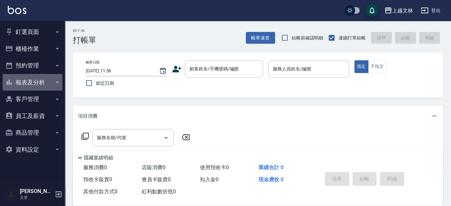
click at [49, 82] on button "報表及分析" at bounding box center [33, 82] width 60 height 17
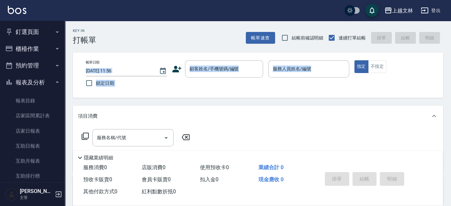
drag, startPoint x: 68, startPoint y: 70, endPoint x: 79, endPoint y: 105, distance: 36.6
click at [79, 105] on div "Key In 打帳單 帳單速查 結帳前確認明細 連續打單結帳 掛單 結帳 明細 帳單日期 [DATE] 11:56 鎖定日期 顧客姓名/手機號碼/編號 顧客姓…" at bounding box center [258, 169] width 386 height 296
click at [76, 78] on div "帳單日期 [DATE] 11:56 鎖定日期 顧客姓名/手機號碼/編號 顧客姓名/手機號碼/編號 服務人員姓名/編號 服務人員姓名/編號 指定 不指定" at bounding box center [258, 74] width 371 height 45
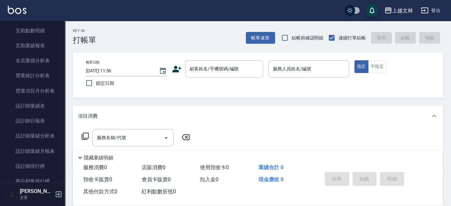
scroll to position [163, 0]
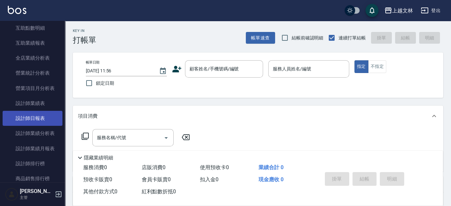
click at [57, 116] on link "設計師日報表" at bounding box center [33, 118] width 60 height 15
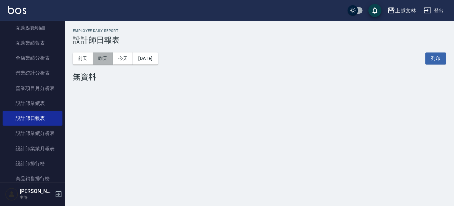
click at [106, 57] on button "昨天" at bounding box center [103, 58] width 20 height 12
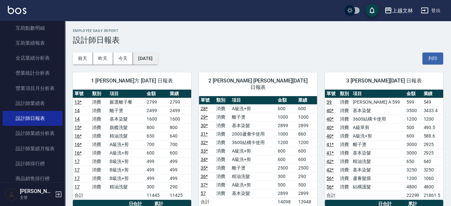
click at [152, 56] on button "[DATE]" at bounding box center [145, 58] width 25 height 12
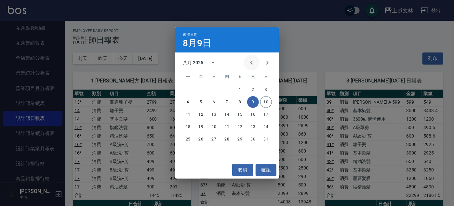
click at [252, 62] on icon "Previous month" at bounding box center [252, 63] width 8 height 8
click at [216, 103] on button "9" at bounding box center [214, 102] width 12 height 12
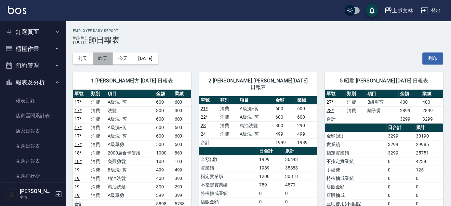
click at [109, 62] on button "昨天" at bounding box center [103, 58] width 20 height 12
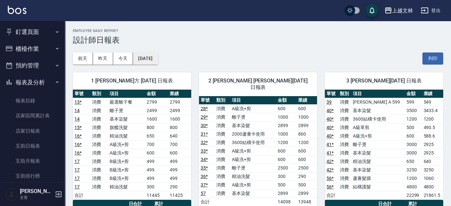
click at [158, 61] on button "[DATE]" at bounding box center [145, 58] width 25 height 12
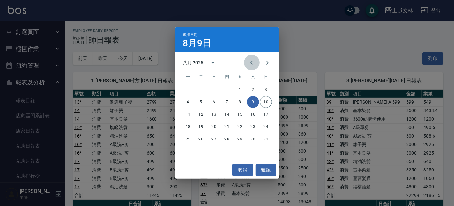
click at [253, 63] on icon "Previous month" at bounding box center [252, 63] width 8 height 8
click at [190, 115] on button "14" at bounding box center [188, 114] width 12 height 12
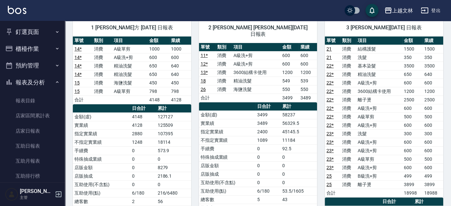
scroll to position [59, 0]
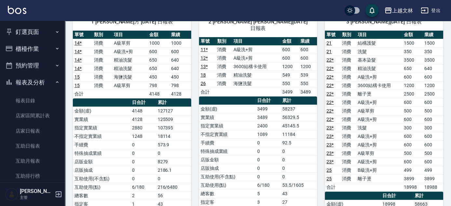
click at [51, 83] on button "報表及分析" at bounding box center [33, 82] width 60 height 17
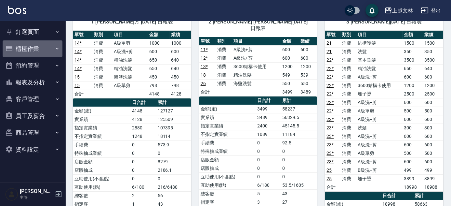
click at [35, 50] on button "櫃檯作業" at bounding box center [33, 48] width 60 height 17
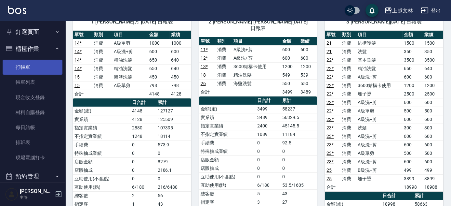
click at [27, 65] on link "打帳單" at bounding box center [33, 67] width 60 height 15
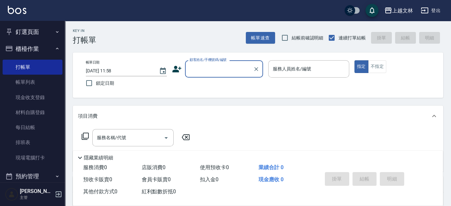
click at [197, 72] on input "顧客姓名/手機號碼/編號" at bounding box center [219, 68] width 62 height 11
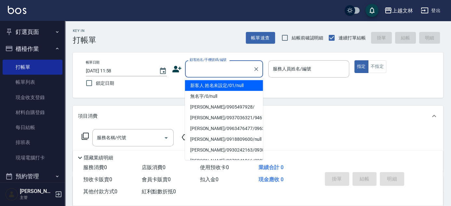
click at [213, 85] on li "新客人 姓名未設定/01/null" at bounding box center [224, 85] width 78 height 11
type input "新客人 姓名未設定/01/null"
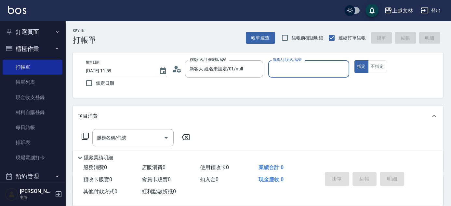
click at [289, 74] on input "服務人員姓名/編號" at bounding box center [308, 68] width 75 height 11
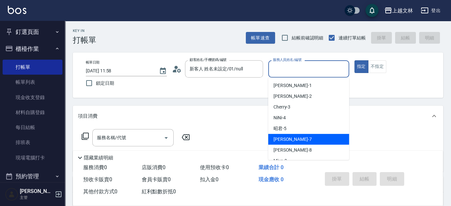
click at [312, 143] on div "Tiffany -7" at bounding box center [308, 139] width 81 height 11
type input "Tiffany-7"
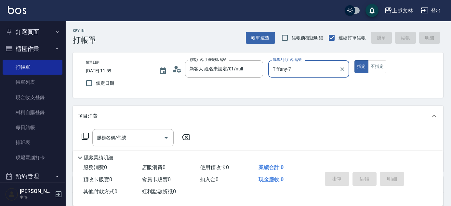
click at [389, 64] on div "指定 不指定" at bounding box center [395, 66] width 81 height 13
click at [388, 68] on div "指定 不指定" at bounding box center [395, 66] width 81 height 13
click at [383, 69] on button "不指定" at bounding box center [377, 66] width 18 height 13
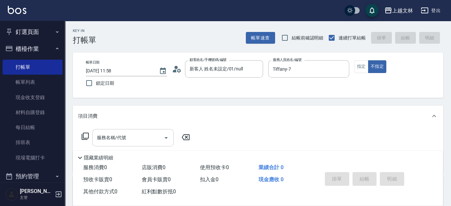
click at [107, 135] on div "服務名稱/代號 服務名稱/代號" at bounding box center [132, 137] width 81 height 17
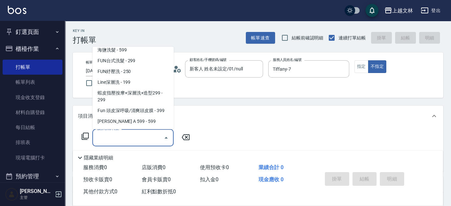
scroll to position [144, 0]
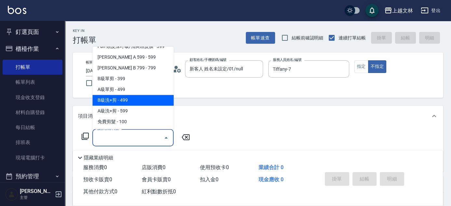
click at [159, 102] on span "B級洗+剪 - 499" at bounding box center [132, 100] width 81 height 11
type input "B級洗+剪(203)"
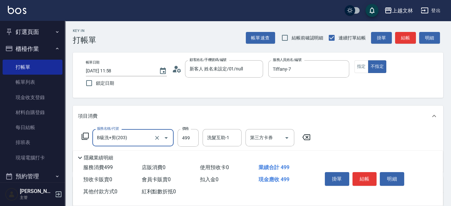
click at [364, 182] on button "結帳" at bounding box center [365, 179] width 24 height 14
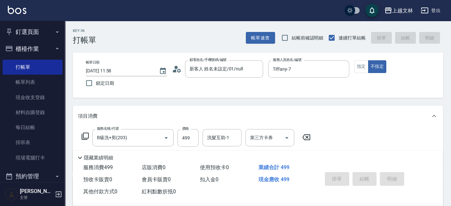
type input "[DATE] 12:06"
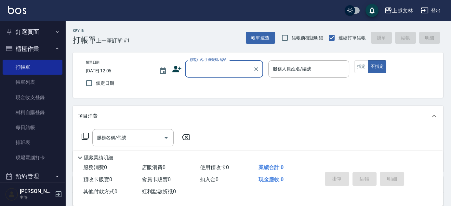
click at [33, 52] on button "櫃檯作業" at bounding box center [33, 48] width 60 height 17
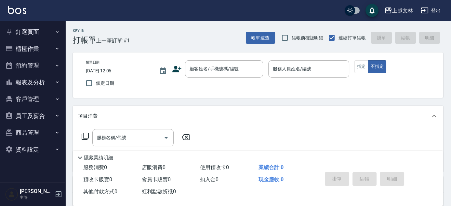
click at [39, 82] on button "報表及分析" at bounding box center [33, 82] width 60 height 17
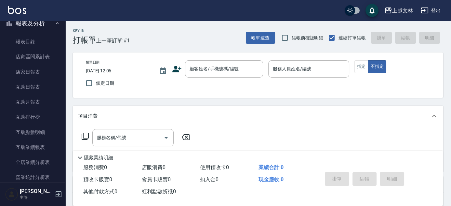
scroll to position [0, 0]
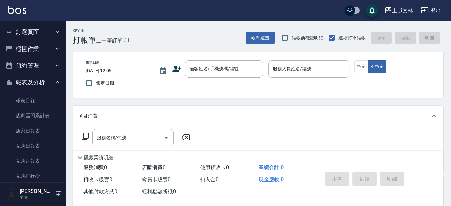
click at [35, 84] on button "報表及分析" at bounding box center [33, 82] width 60 height 17
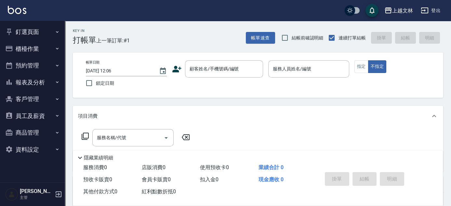
click at [37, 46] on button "櫃檯作業" at bounding box center [33, 48] width 60 height 17
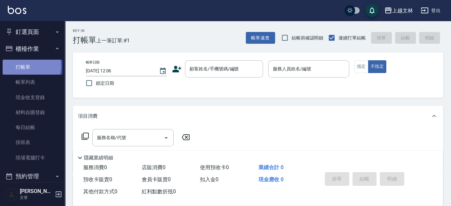
click at [28, 66] on link "打帳單" at bounding box center [33, 67] width 60 height 15
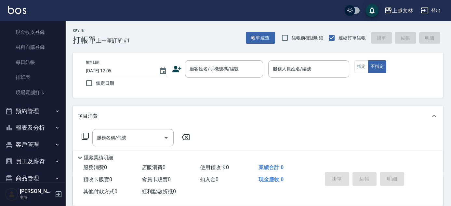
scroll to position [94, 0]
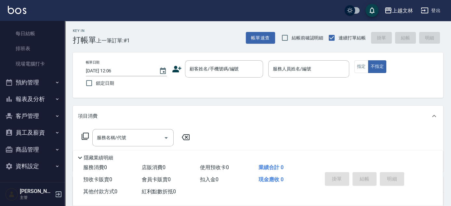
click at [41, 147] on button "商品管理" at bounding box center [33, 149] width 60 height 17
click at [48, 179] on link "商品列表" at bounding box center [33, 182] width 60 height 15
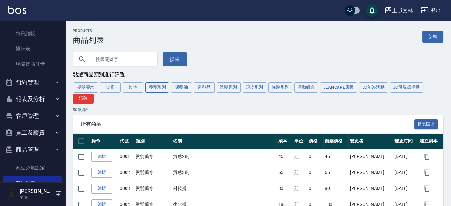
click at [157, 86] on button "養護系列" at bounding box center [157, 87] width 24 height 10
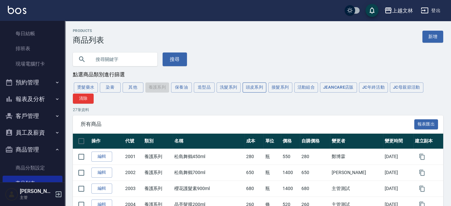
click at [256, 90] on button "頭皮系列" at bounding box center [255, 87] width 24 height 10
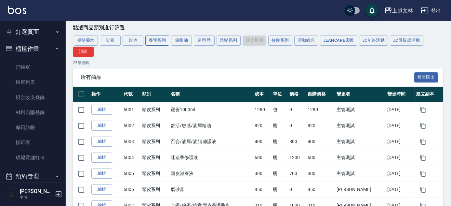
scroll to position [38, 0]
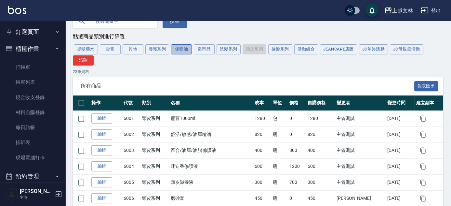
click at [172, 54] on button "保養油" at bounding box center [181, 49] width 21 height 10
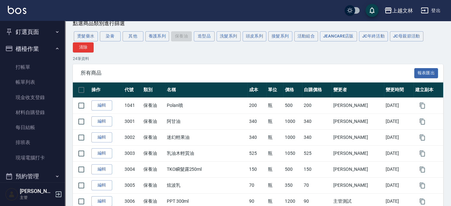
scroll to position [29, 0]
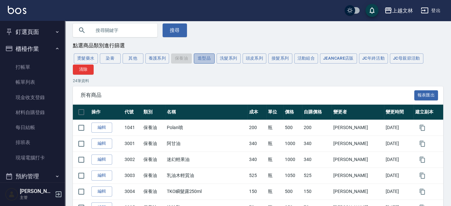
click at [207, 60] on button "造型品" at bounding box center [204, 58] width 21 height 10
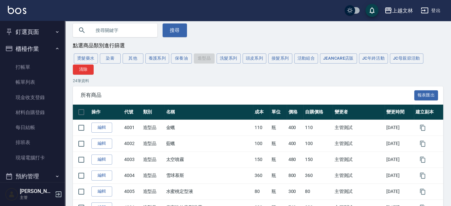
scroll to position [0, 0]
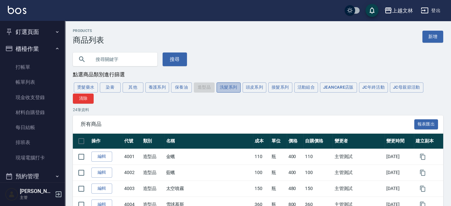
click at [225, 92] on button "洗髮系列" at bounding box center [229, 87] width 24 height 10
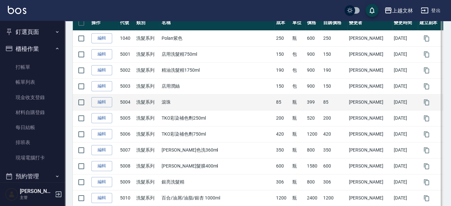
scroll to position [148, 0]
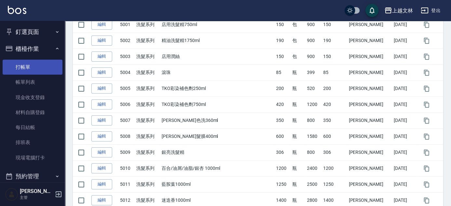
drag, startPoint x: 28, startPoint y: 59, endPoint x: 38, endPoint y: 71, distance: 16.6
click at [28, 59] on ul "打帳單 帳單列表 現金收支登錄 材料自購登錄 每日結帳 排班表 現場電腦打卡" at bounding box center [33, 112] width 60 height 111
click at [38, 72] on link "打帳單" at bounding box center [33, 67] width 60 height 15
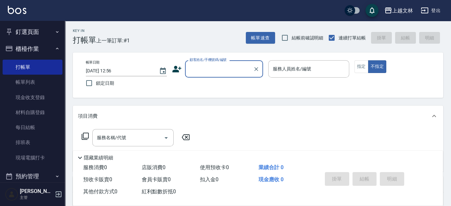
click at [225, 64] on input "顧客姓名/手機號碼/編號" at bounding box center [219, 68] width 62 height 11
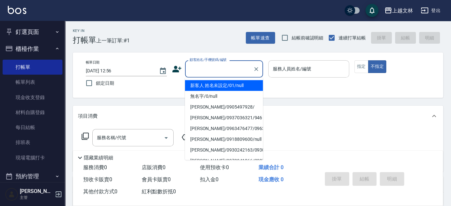
click at [227, 87] on li "新客人 姓名未設定/01/null" at bounding box center [224, 85] width 78 height 11
type input "新客人 姓名未設定/01/null"
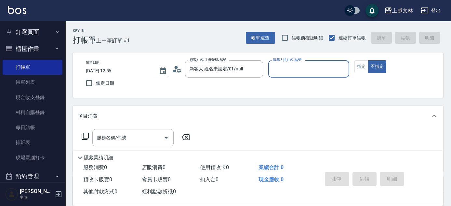
click at [311, 66] on input "服務人員姓名/編號" at bounding box center [308, 68] width 75 height 11
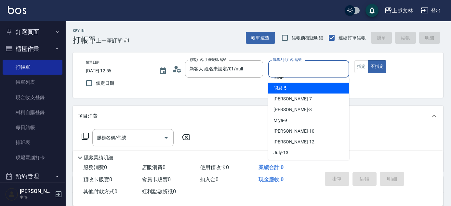
scroll to position [44, 0]
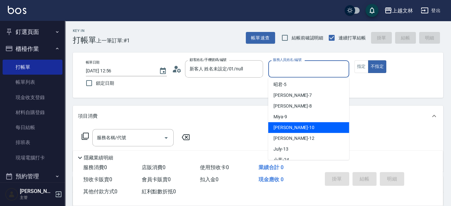
click at [298, 126] on div "[PERSON_NAME] -10" at bounding box center [308, 127] width 81 height 11
type input "[PERSON_NAME]-10"
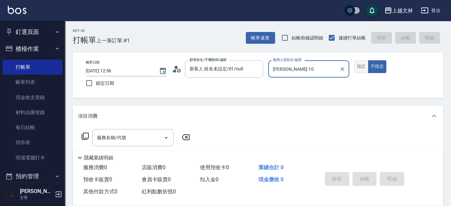
click at [365, 65] on button "指定" at bounding box center [362, 66] width 14 height 13
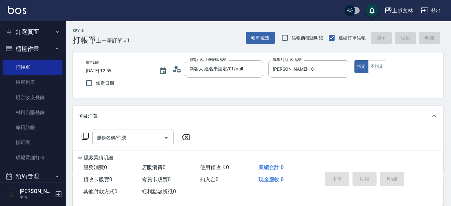
click at [146, 141] on input "服務名稱/代號" at bounding box center [128, 137] width 66 height 11
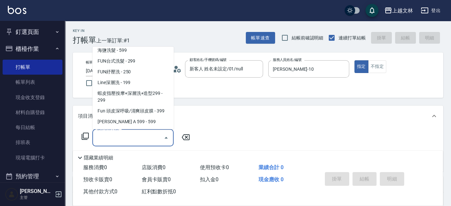
scroll to position [144, 0]
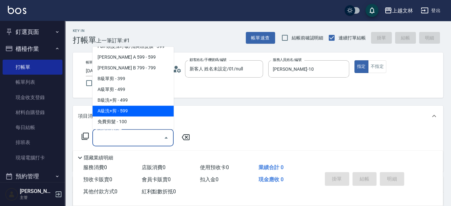
click at [140, 111] on span "A級洗+剪 - 599" at bounding box center [132, 111] width 81 height 11
type input "A級洗+剪(204)"
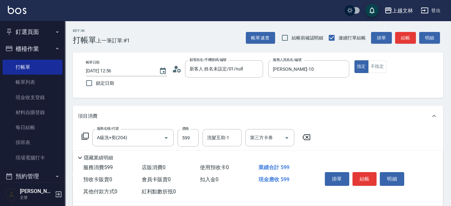
click at [186, 130] on label "價格" at bounding box center [185, 128] width 7 height 5
click at [186, 130] on input "599" at bounding box center [188, 138] width 21 height 18
type input "600"
click at [357, 177] on button "結帳" at bounding box center [365, 179] width 24 height 14
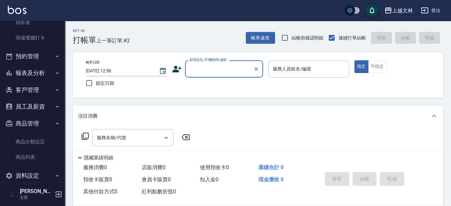
scroll to position [129, 0]
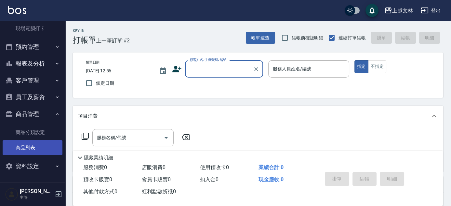
click at [42, 148] on link "商品列表" at bounding box center [33, 147] width 60 height 15
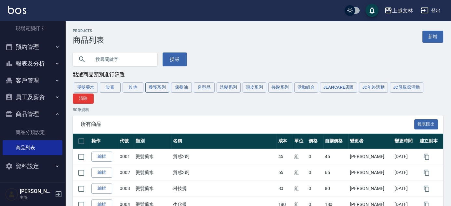
click at [166, 87] on button "養護系列" at bounding box center [157, 87] width 24 height 10
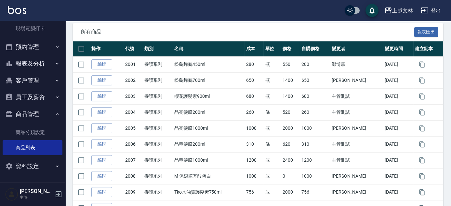
scroll to position [4, 0]
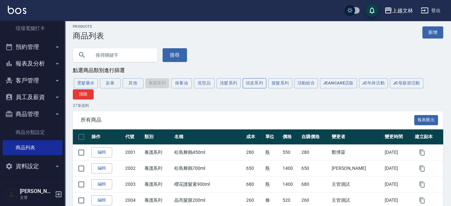
click at [254, 84] on button "頭皮系列" at bounding box center [255, 83] width 24 height 10
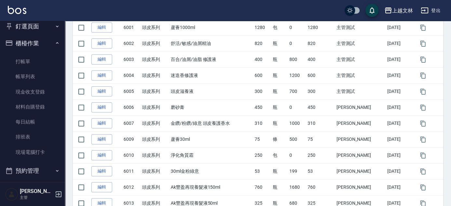
scroll to position [0, 0]
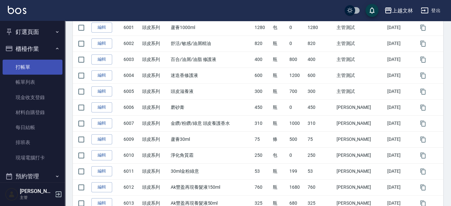
click at [39, 72] on link "打帳單" at bounding box center [33, 67] width 60 height 15
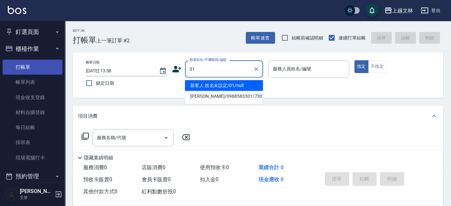
type input "新客人 姓名未設定/01/null"
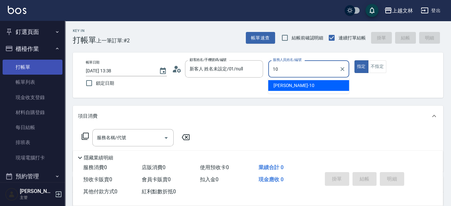
type input "[PERSON_NAME]-10"
type button "true"
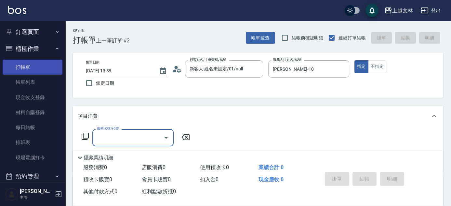
type input "2"
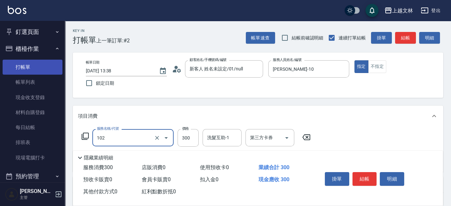
type input "精油洗髮(102)"
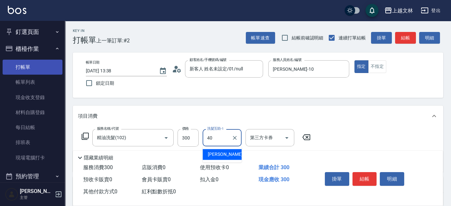
type input "[PERSON_NAME]-40"
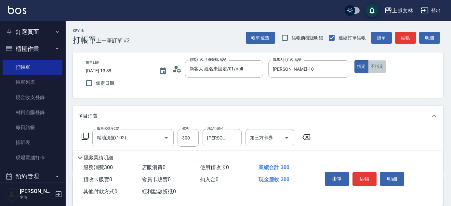
click at [379, 69] on button "不指定" at bounding box center [377, 66] width 18 height 13
click at [361, 174] on button "結帳" at bounding box center [365, 179] width 24 height 14
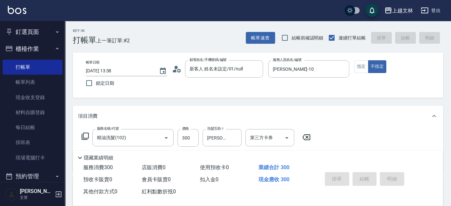
type input "[DATE] 13:42"
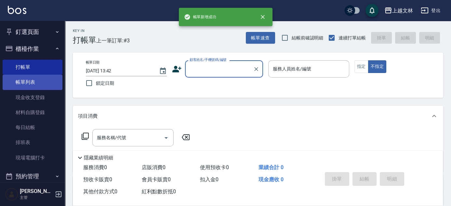
click at [25, 82] on link "帳單列表" at bounding box center [33, 82] width 60 height 15
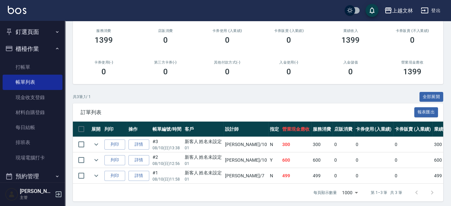
scroll to position [87, 0]
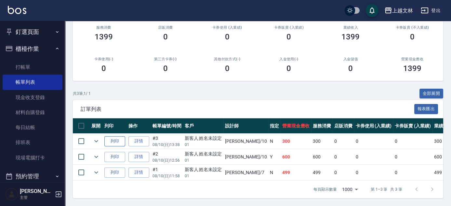
click at [120, 136] on button "列印" at bounding box center [114, 141] width 21 height 10
click at [109, 152] on button "列印" at bounding box center [114, 157] width 21 height 10
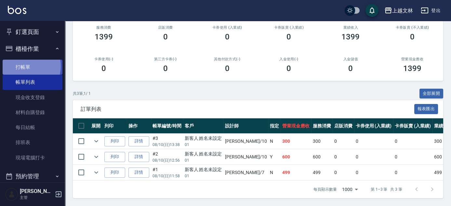
click at [23, 66] on link "打帳單" at bounding box center [33, 67] width 60 height 15
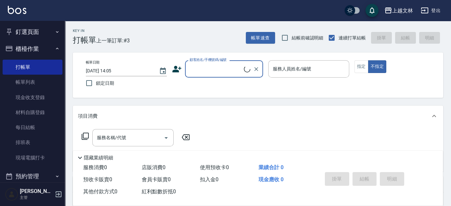
click at [216, 66] on input "顧客姓名/手機號碼/編號" at bounding box center [216, 68] width 56 height 11
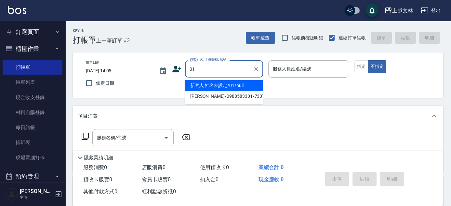
type input "新客人 姓名未設定/01/null"
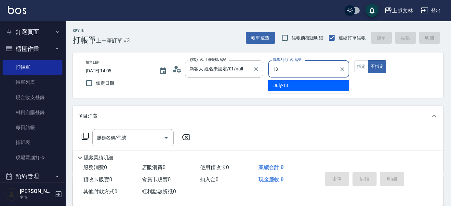
type input "July-13"
type button "false"
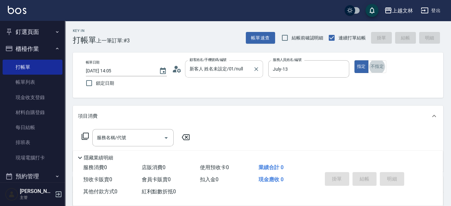
type input "."
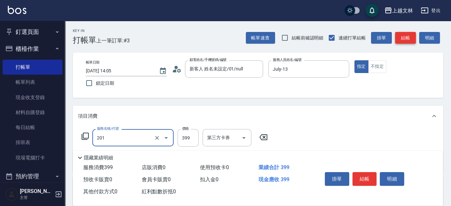
type input "B級單剪(201)"
click at [408, 34] on button "結帳" at bounding box center [405, 38] width 21 height 12
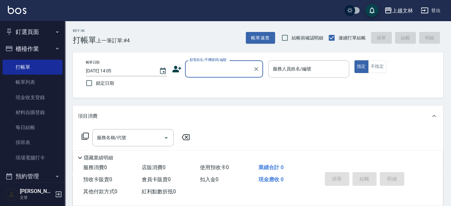
click at [243, 69] on input "顧客姓名/手機號碼/編號" at bounding box center [219, 68] width 62 height 11
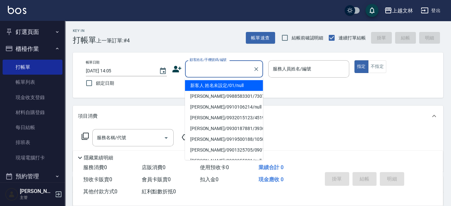
click at [251, 90] on li "新客人 姓名未設定/01/null" at bounding box center [224, 85] width 78 height 11
type input "新客人 姓名未設定/01/null"
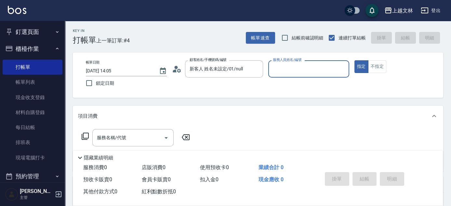
click at [298, 71] on input "服務人員姓名/編號" at bounding box center [308, 68] width 75 height 11
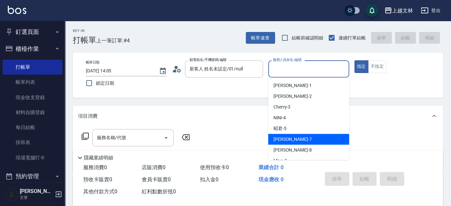
click at [304, 138] on div "Tiffany -7" at bounding box center [308, 139] width 81 height 11
type input "Tiffany-7"
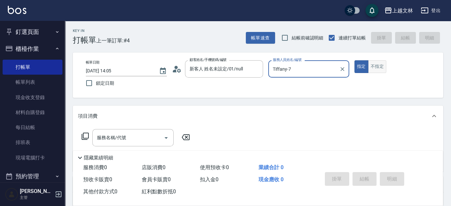
click at [371, 66] on button "不指定" at bounding box center [377, 66] width 18 height 13
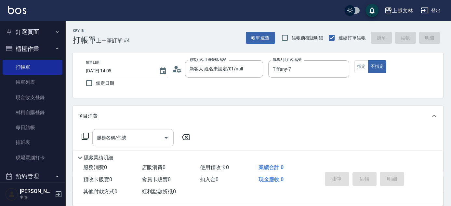
click at [159, 135] on input "服務名稱/代號" at bounding box center [128, 137] width 66 height 11
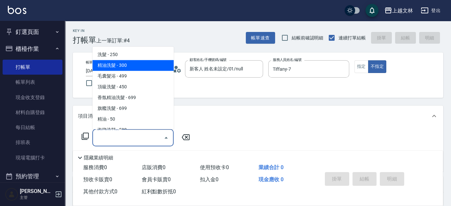
click at [144, 65] on span "精油洗髮 - 300" at bounding box center [132, 65] width 81 height 11
type input "精油洗髮(102)"
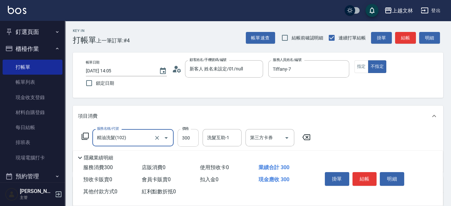
click at [186, 139] on input "300" at bounding box center [188, 138] width 21 height 18
type input "400"
click at [361, 175] on button "結帳" at bounding box center [365, 179] width 24 height 14
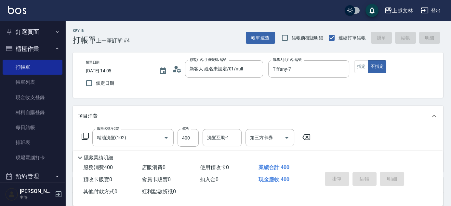
type input "[DATE] 14:14"
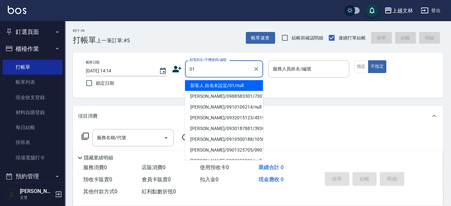
type input "新客人 姓名未設定/01/null"
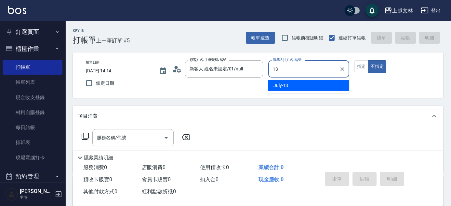
type input "July-13"
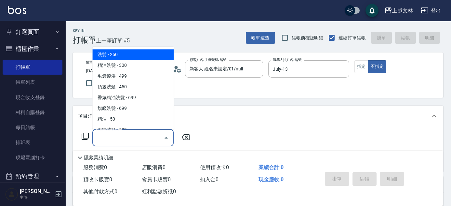
click at [135, 143] on input "服務名稱/代號" at bounding box center [128, 137] width 66 height 11
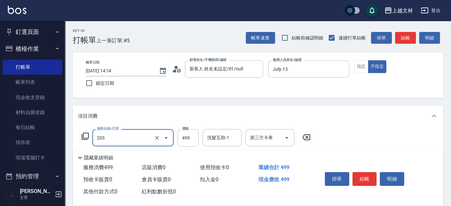
type input "B級洗+剪(203)"
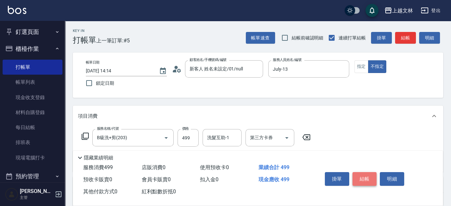
click at [363, 176] on button "結帳" at bounding box center [365, 179] width 24 height 14
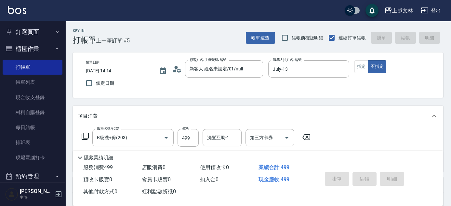
type input "[DATE] 14:35"
